Goal: Find specific fact: Find specific fact

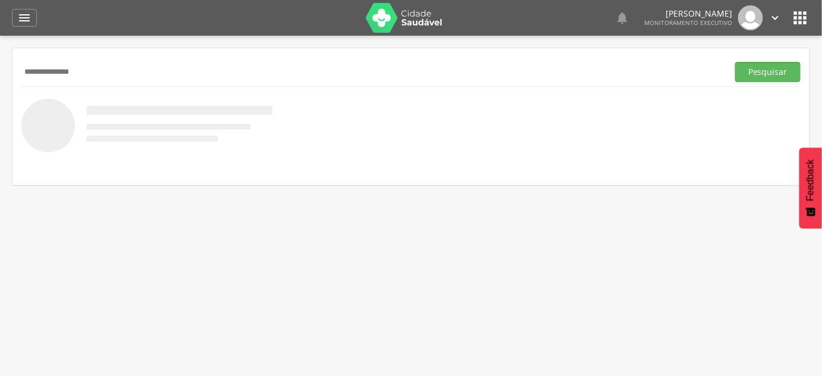
type input "**********"
click at [735, 62] on button "Pesquisar" at bounding box center [767, 72] width 65 height 20
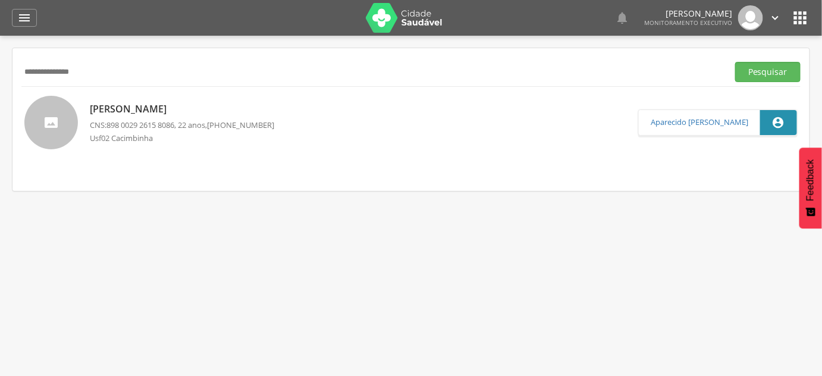
click at [215, 109] on p "[PERSON_NAME]" at bounding box center [182, 109] width 184 height 14
type input "**********"
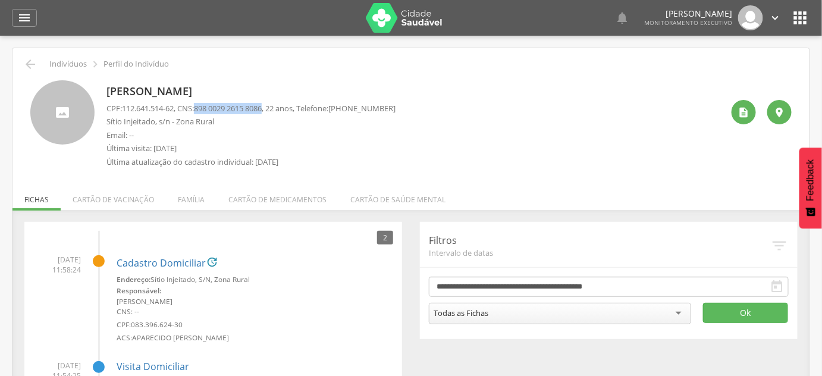
drag, startPoint x: 203, startPoint y: 110, endPoint x: 274, endPoint y: 112, distance: 70.8
click at [274, 112] on p "CPF: 112.641.514-62 , CNS: [PHONE_NUMBER] , 22 anos, Telefone: [PHONE_NUMBER]" at bounding box center [250, 108] width 289 height 11
copy span "898 0029 2615 8086"
click at [209, 96] on p "[PERSON_NAME]" at bounding box center [250, 91] width 289 height 15
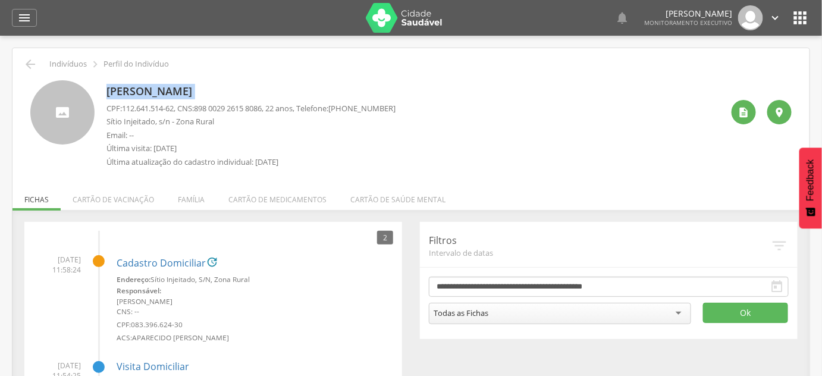
click at [209, 96] on p "[PERSON_NAME]" at bounding box center [250, 91] width 289 height 15
copy div "[PERSON_NAME]"
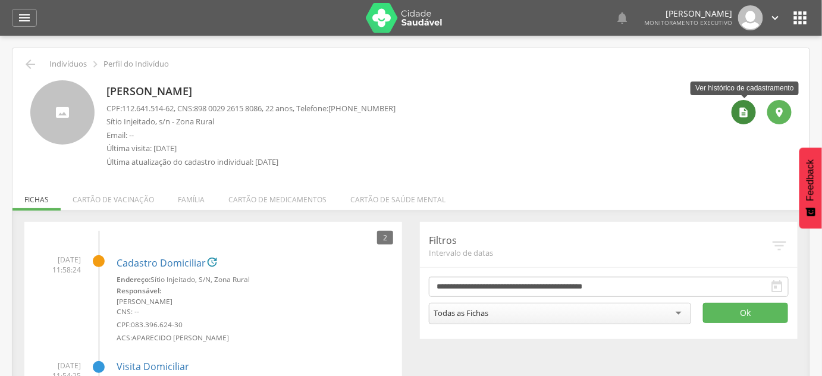
click at [742, 109] on icon "" at bounding box center [744, 112] width 12 height 12
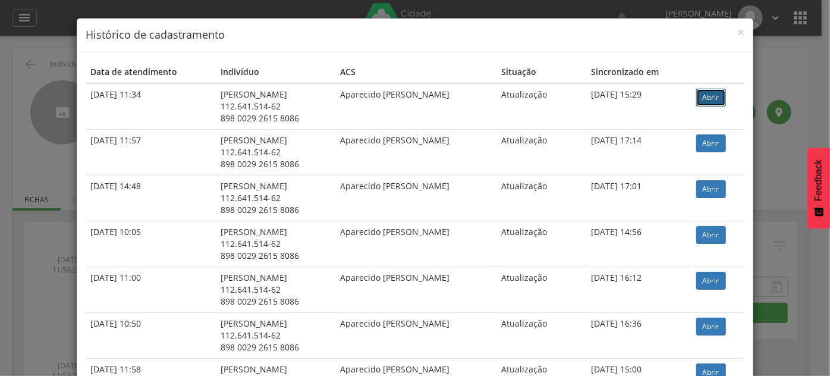
click at [708, 100] on link "Abrir" at bounding box center [711, 98] width 30 height 18
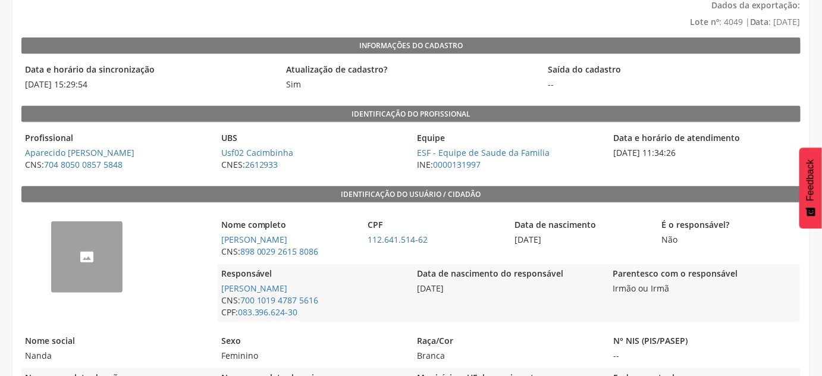
scroll to position [108, 0]
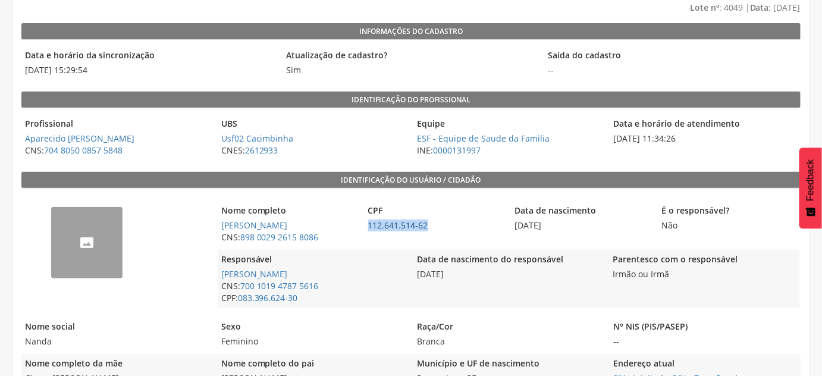
drag, startPoint x: 436, startPoint y: 225, endPoint x: 367, endPoint y: 221, distance: 68.5
click at [367, 221] on span "112.641.514-62" at bounding box center [435, 225] width 141 height 12
copy link "112.641.514-62"
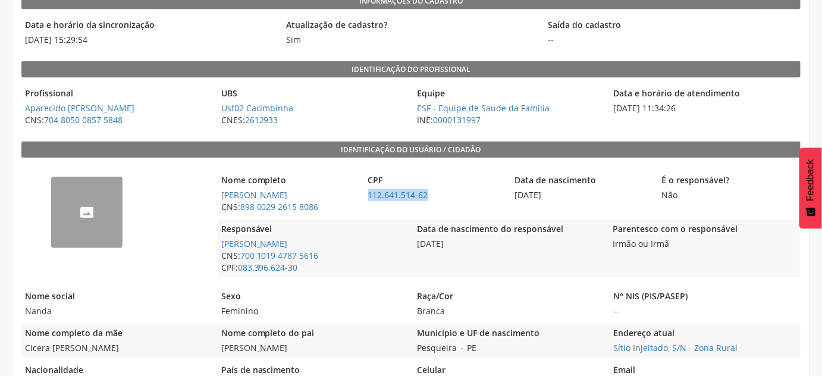
scroll to position [162, 0]
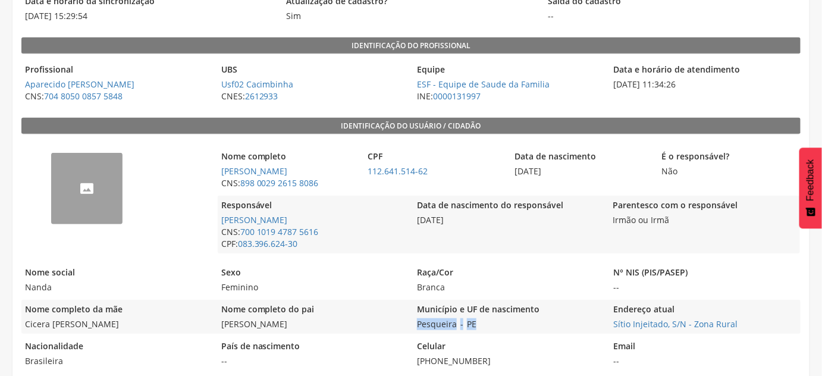
drag, startPoint x: 487, startPoint y: 330, endPoint x: 414, endPoint y: 329, distance: 73.1
click at [414, 329] on div "Município e UF de nascimento Pesqueira - PE" at bounding box center [508, 317] width 190 height 34
copy div "Pesqueira - PE"
drag, startPoint x: 610, startPoint y: 320, endPoint x: 766, endPoint y: 329, distance: 156.6
click at [766, 329] on div "Nome completo da mãe Cicera Vitor da Silva Santos Nome completo do pai Geneci d…" at bounding box center [410, 317] width 779 height 34
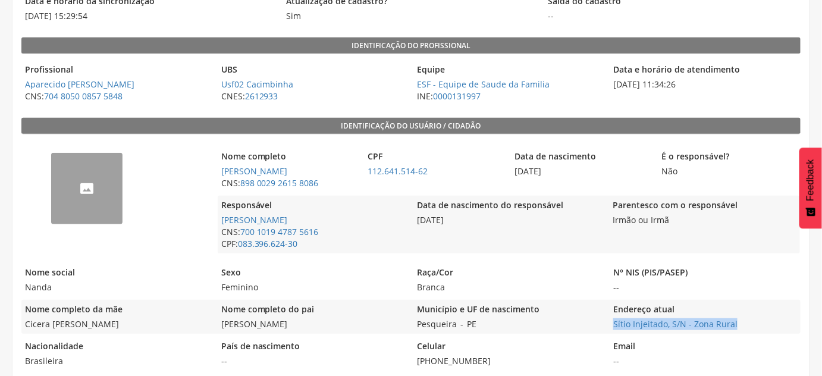
copy link "Sítio Injeitado, S/N - Zona Rural"
